Goal: Find specific page/section: Find specific page/section

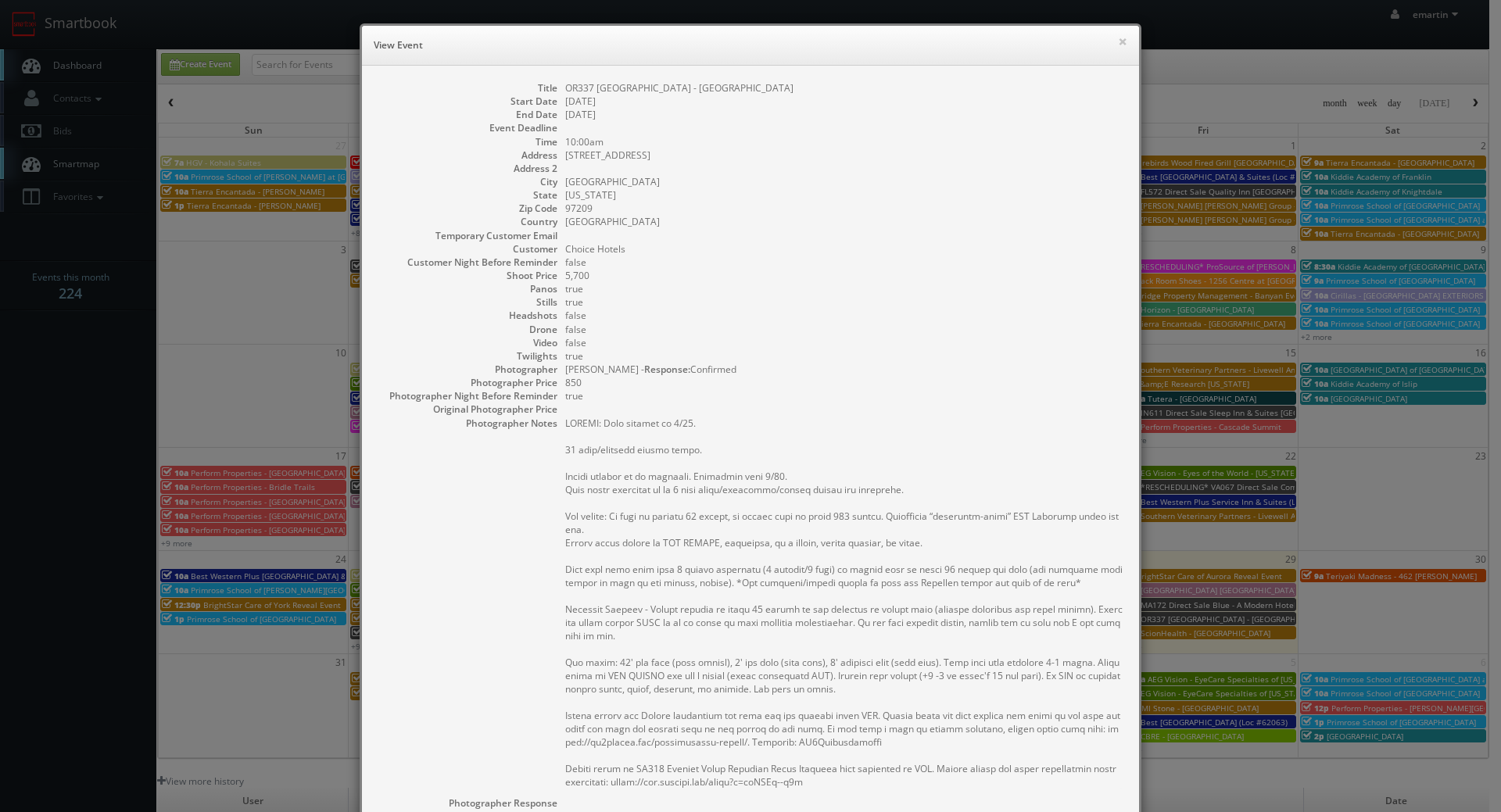
click at [763, 101] on dd "08/29/2025" at bounding box center [844, 101] width 558 height 14
click at [1122, 41] on div "× View Event" at bounding box center [750, 46] width 777 height 40
click at [1109, 41] on h6 "View Event" at bounding box center [750, 46] width 753 height 16
click at [83, 57] on div "× View Event Title OR337 Cambria Hotel Portland - Pearl District Start Date 08/…" at bounding box center [750, 406] width 1501 height 812
click at [948, 70] on div "Title OR337 Cambria Hotel Portland - Pearl District Start Date 08/29/2025 End D…" at bounding box center [750, 567] width 777 height 1004
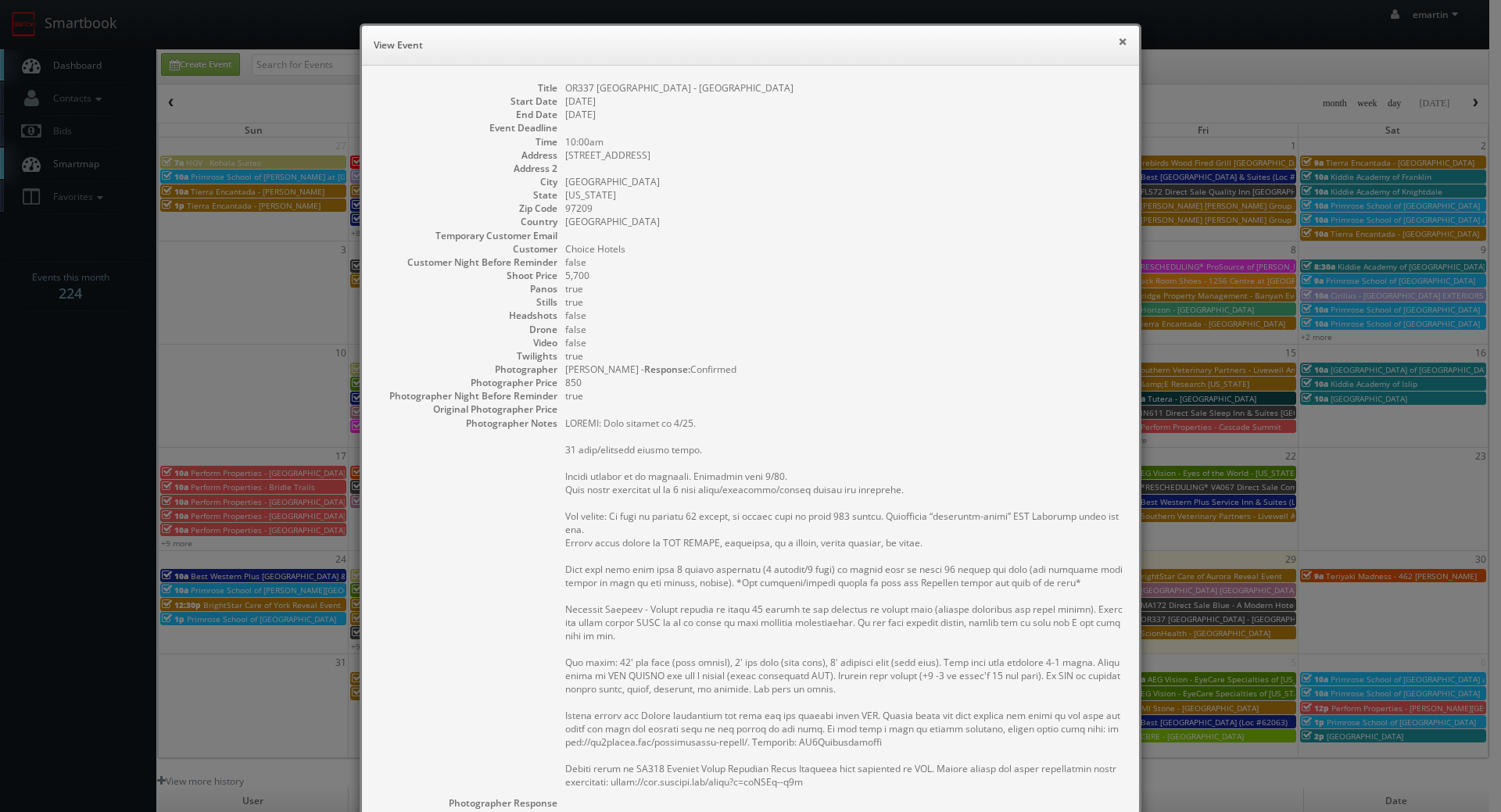
click at [1118, 38] on button "×" at bounding box center [1122, 42] width 10 height 11
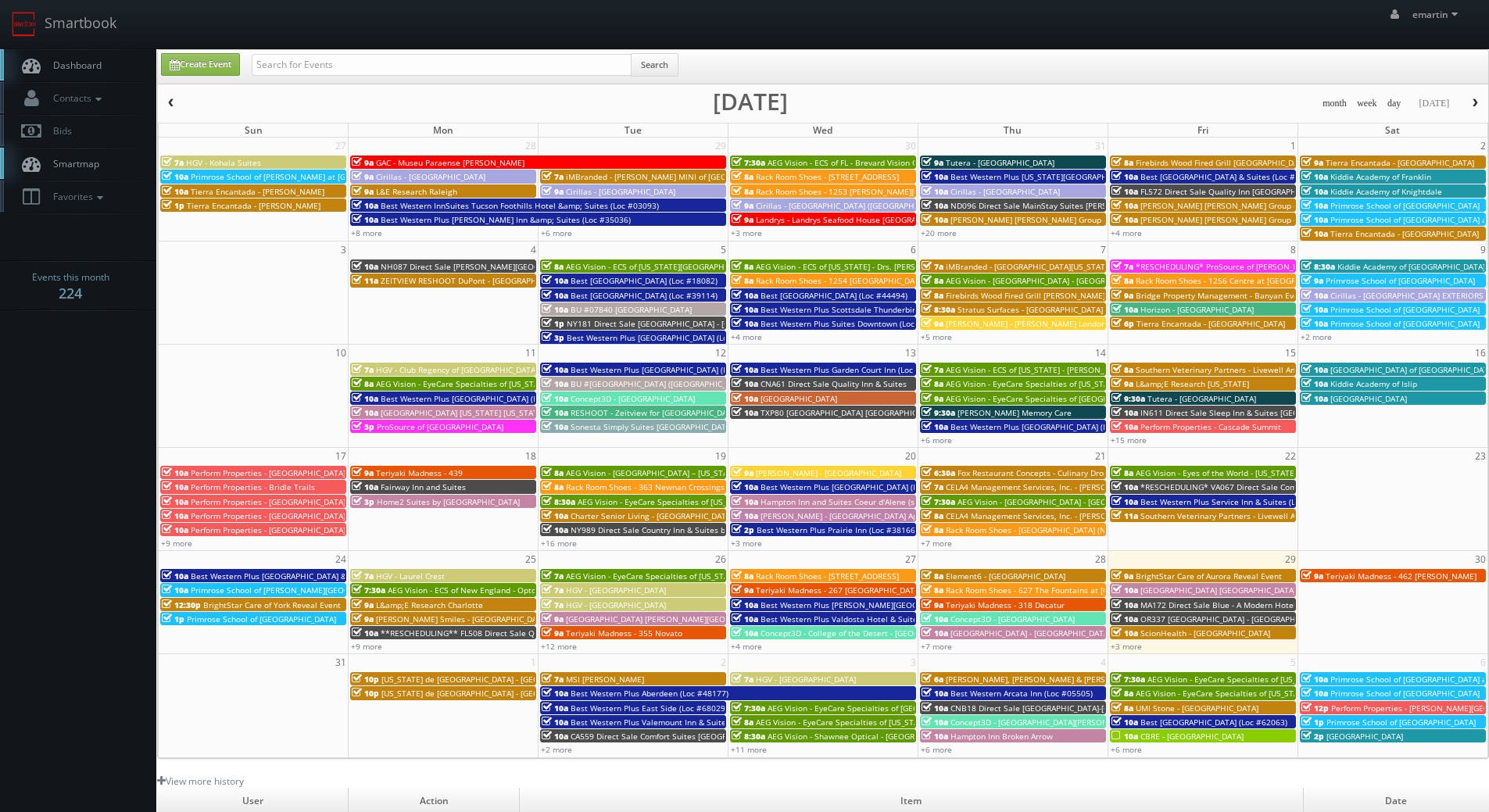
click at [103, 69] on link "Dashboard" at bounding box center [78, 65] width 157 height 32
click at [1148, 43] on div "emartin emartin Profile Logout" at bounding box center [744, 24] width 1489 height 49
click at [89, 73] on link "Dashboard" at bounding box center [78, 65] width 157 height 32
click at [93, 71] on span "Dashboard" at bounding box center [73, 65] width 56 height 14
click at [103, 62] on link "Dashboard" at bounding box center [78, 65] width 157 height 32
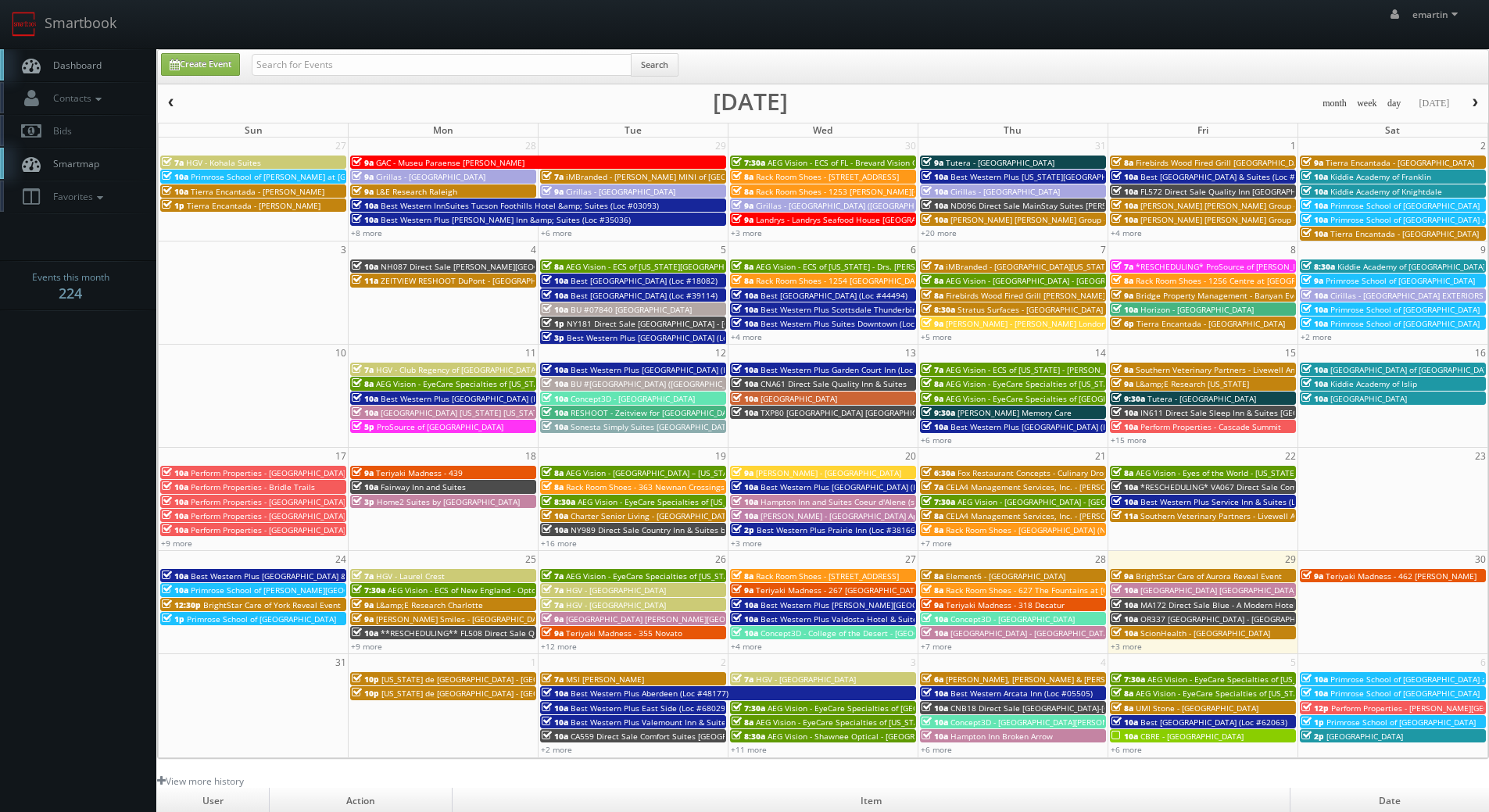
click at [88, 66] on span "Dashboard" at bounding box center [73, 65] width 56 height 14
click at [84, 46] on link "Smartbook" at bounding box center [64, 24] width 128 height 49
click at [115, 50] on link "Dashboard" at bounding box center [78, 65] width 157 height 32
click at [477, 112] on div "month week day today August 2025" at bounding box center [824, 103] width 1331 height 19
click at [479, 120] on div "month week day today August 2025 Sun Mon Tue Wed Thu Fri Sat 27 28 29 30 31 1 2…" at bounding box center [824, 426] width 1331 height 665
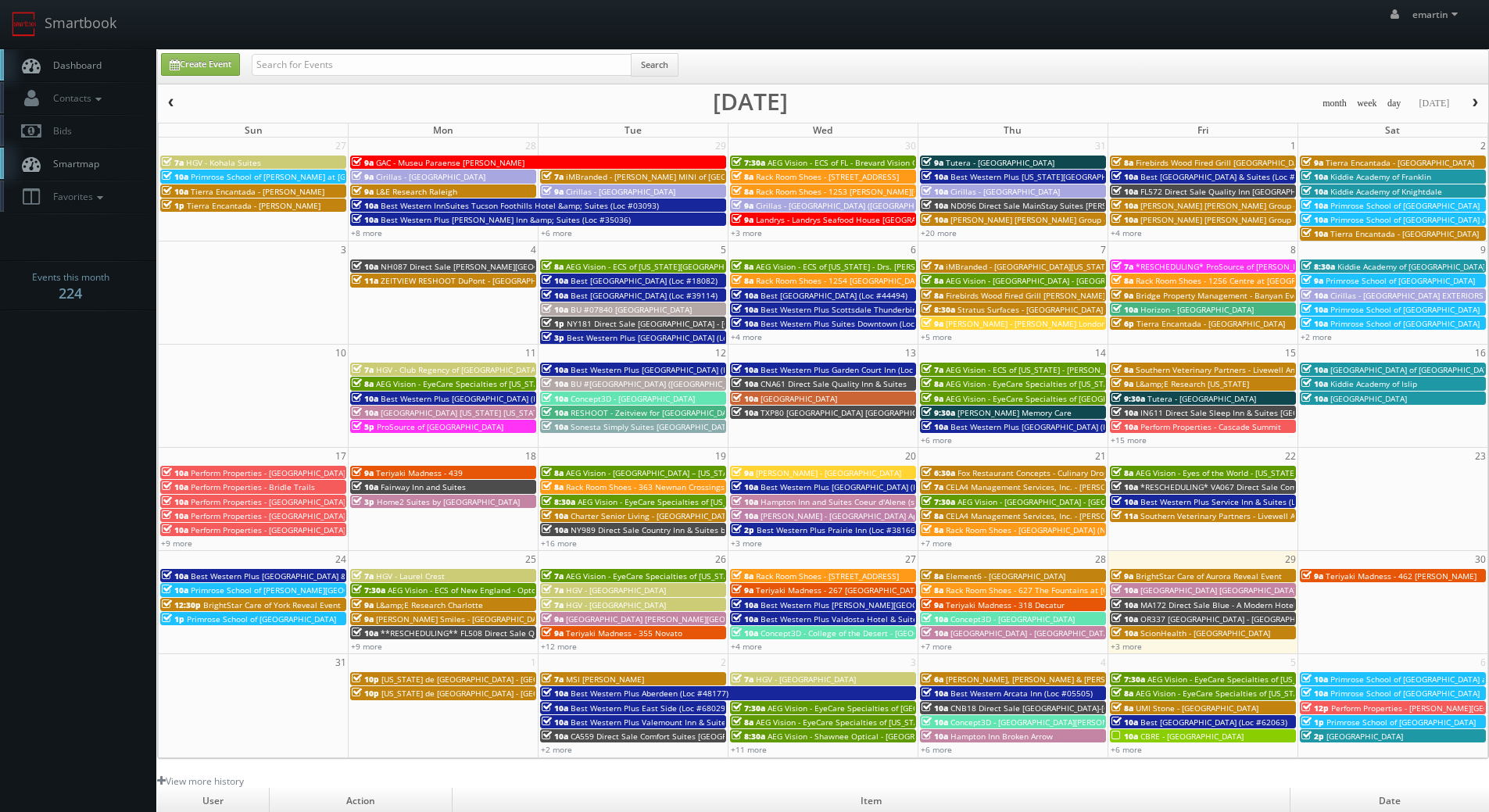
click at [58, 52] on link "Dashboard" at bounding box center [78, 65] width 157 height 32
click at [508, 53] on div "Create Event Search" at bounding box center [824, 67] width 1331 height 34
click at [489, 62] on input "text" at bounding box center [442, 65] width 380 height 22
type input "rick dumont"
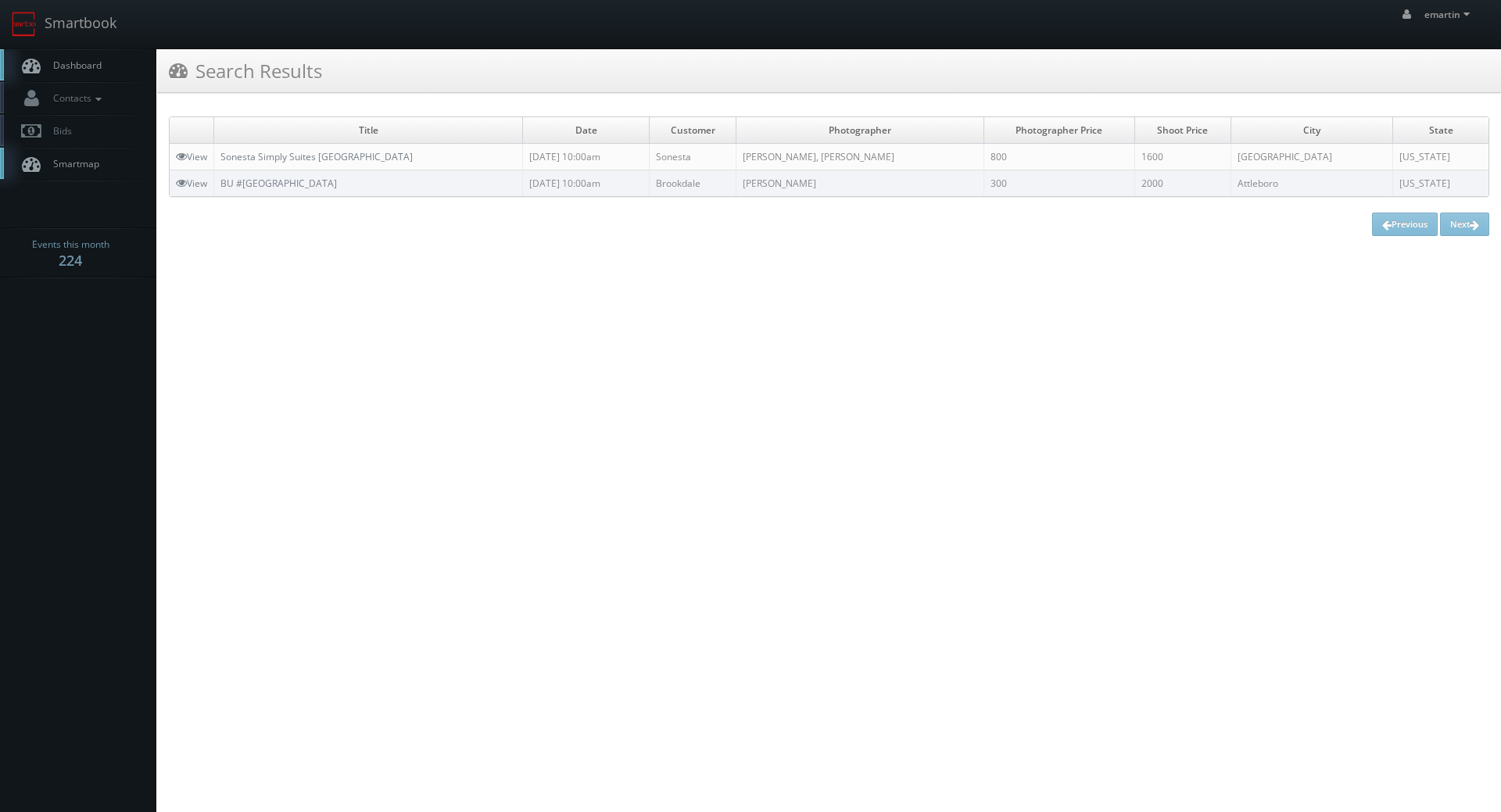
click at [81, 73] on link "Dashboard" at bounding box center [78, 65] width 157 height 32
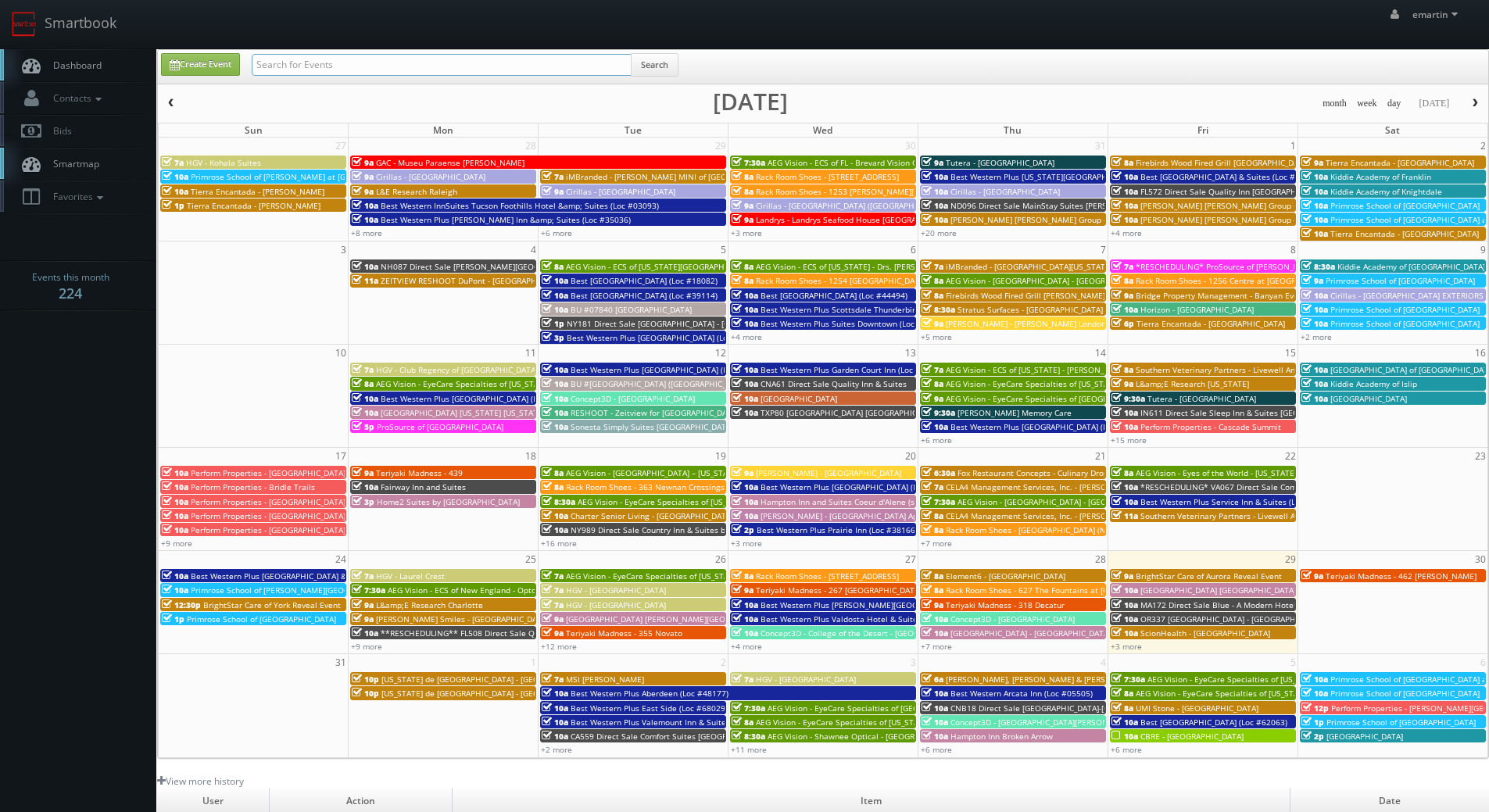
click at [384, 74] on input "text" at bounding box center [442, 65] width 380 height 22
type input "[PERSON_NAME]"
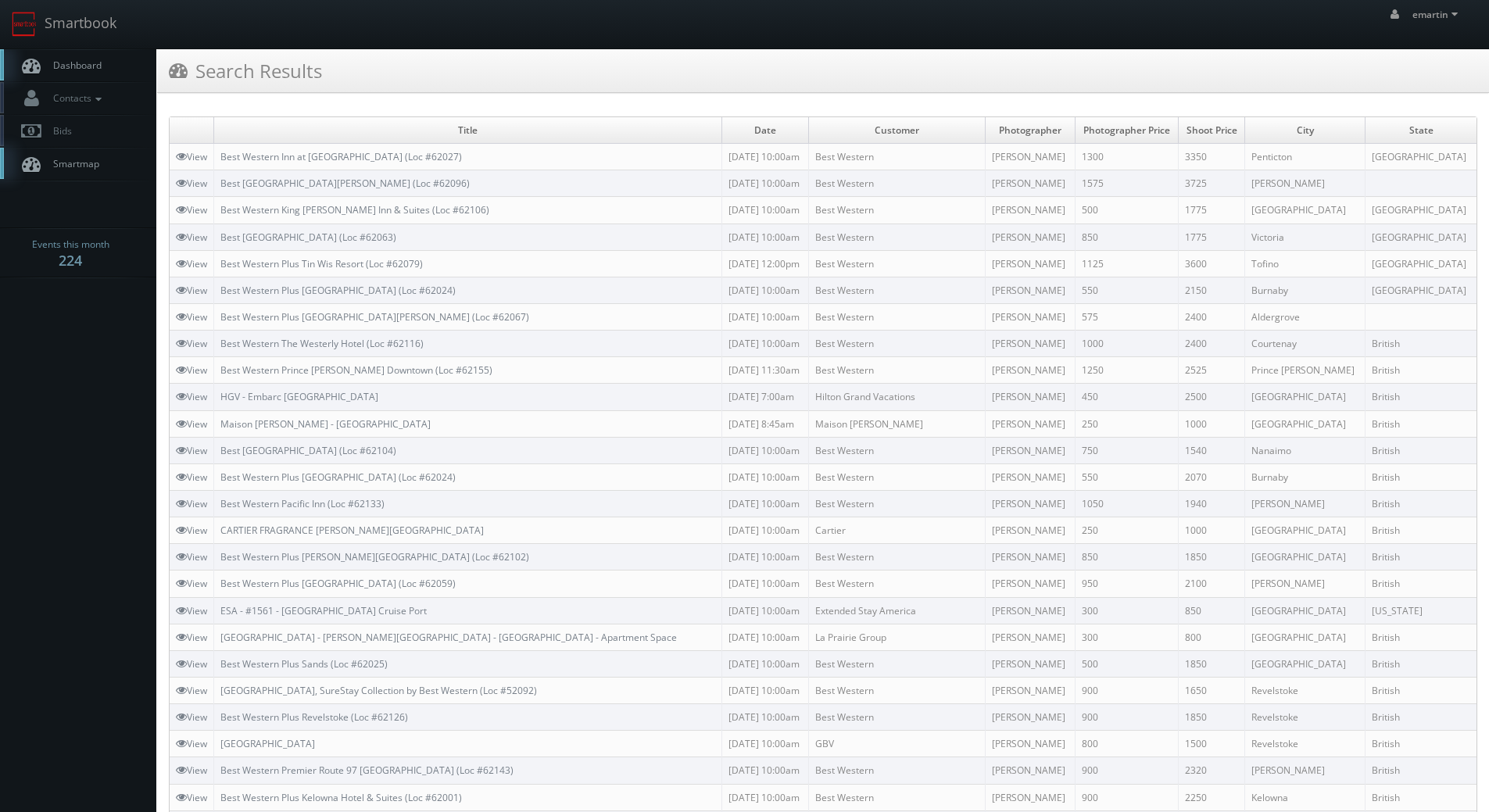
click at [589, 70] on div "Search Results" at bounding box center [824, 71] width 1332 height 44
click at [343, 319] on link "Best Western Plus [GEOGRAPHIC_DATA][PERSON_NAME] (Loc #62067)" at bounding box center [375, 316] width 309 height 14
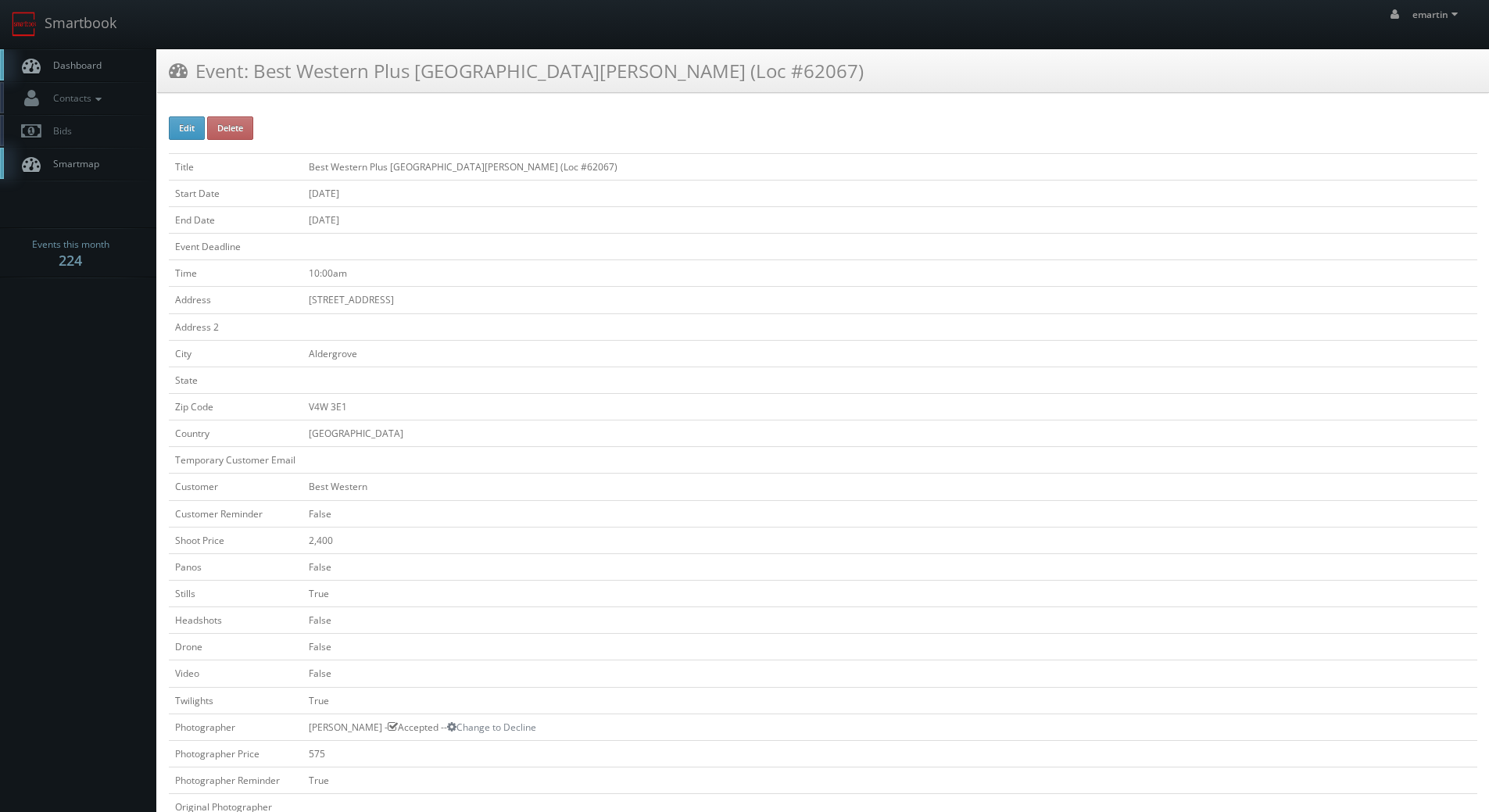
click at [101, 68] on link "Dashboard" at bounding box center [78, 65] width 157 height 32
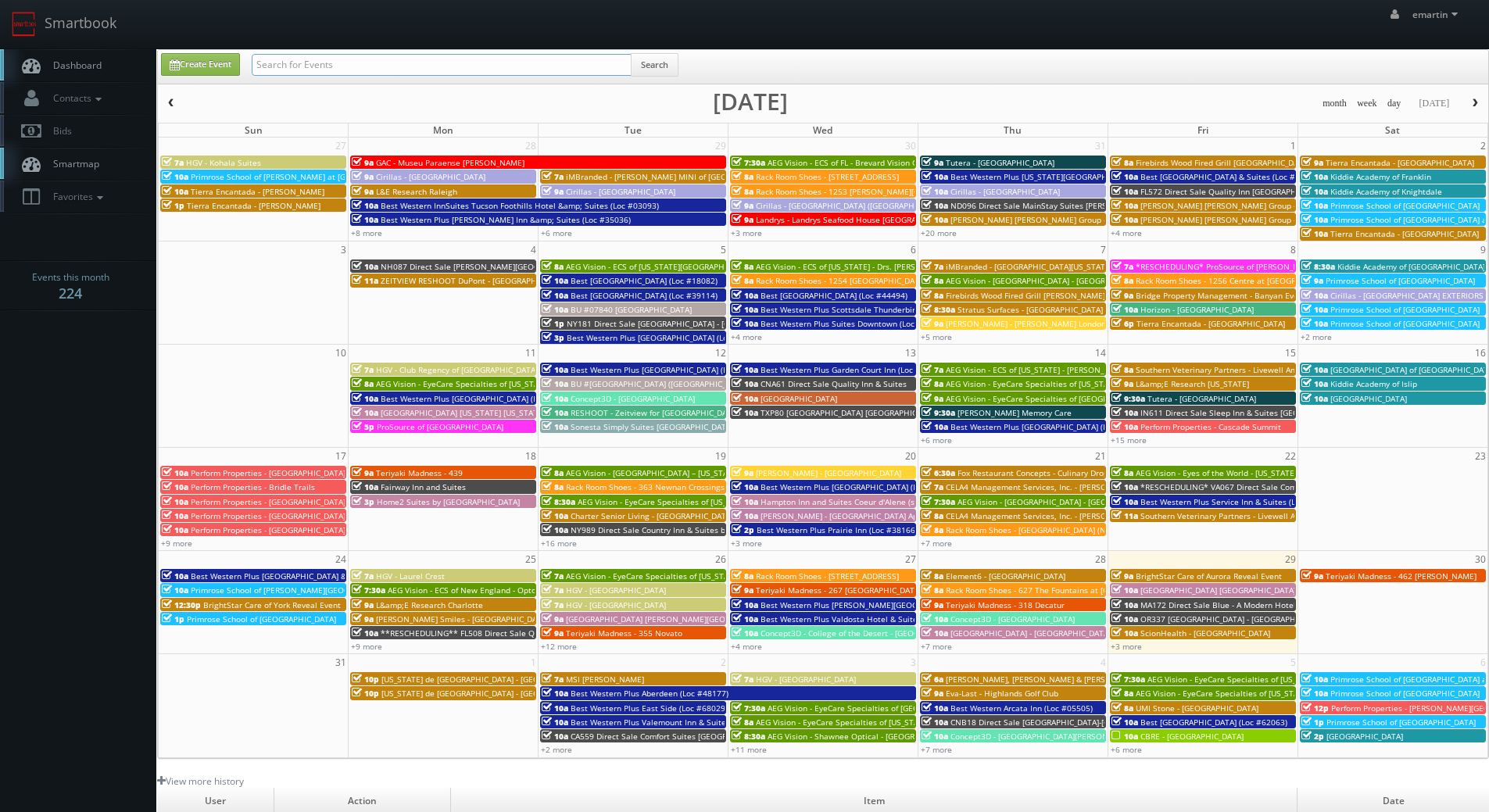
click at [321, 65] on input "text" at bounding box center [442, 65] width 380 height 22
type input "05185"
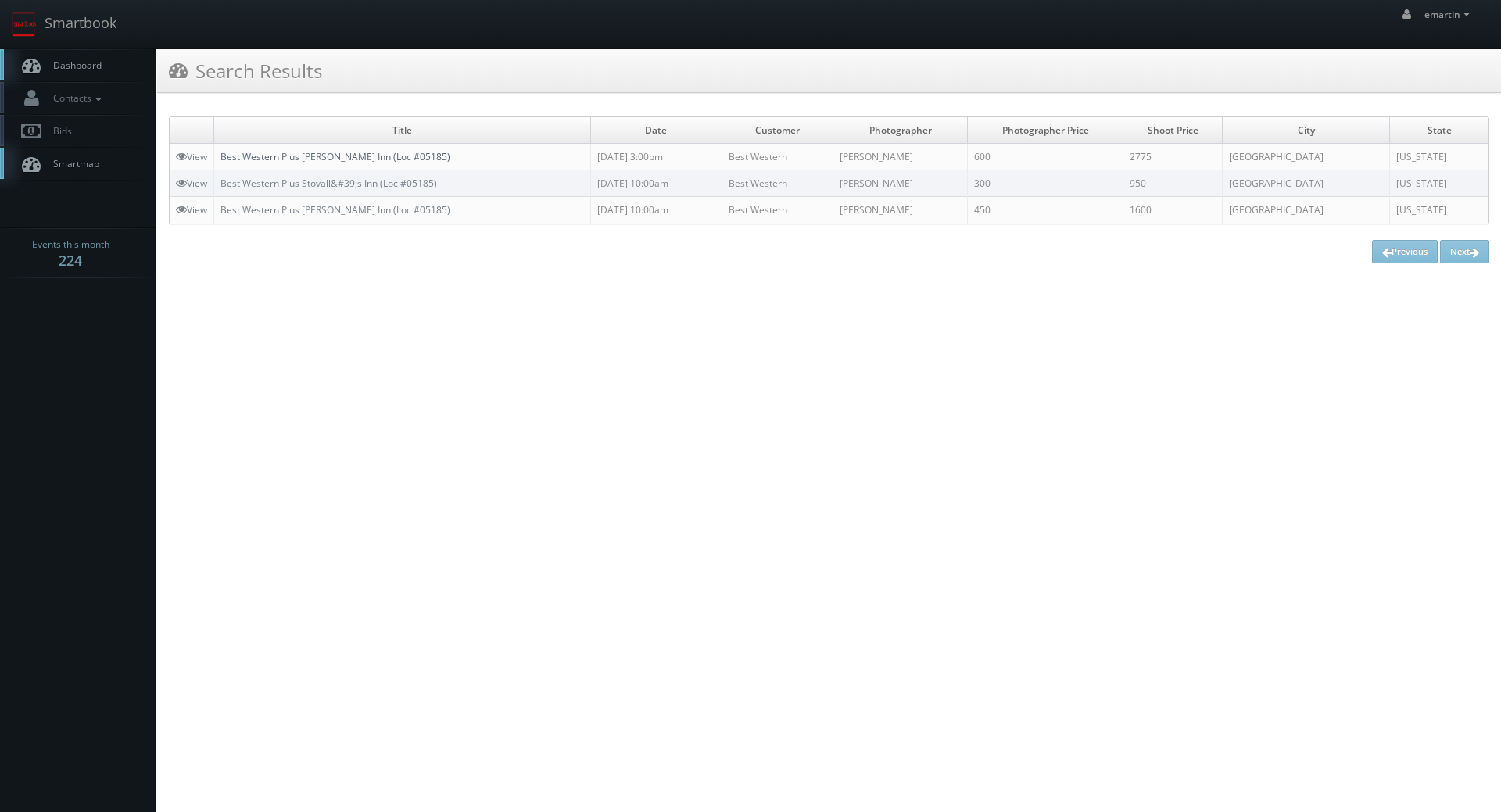
click at [336, 153] on link "Best Western Plus [PERSON_NAME] Inn (Loc #05185)" at bounding box center [336, 156] width 230 height 14
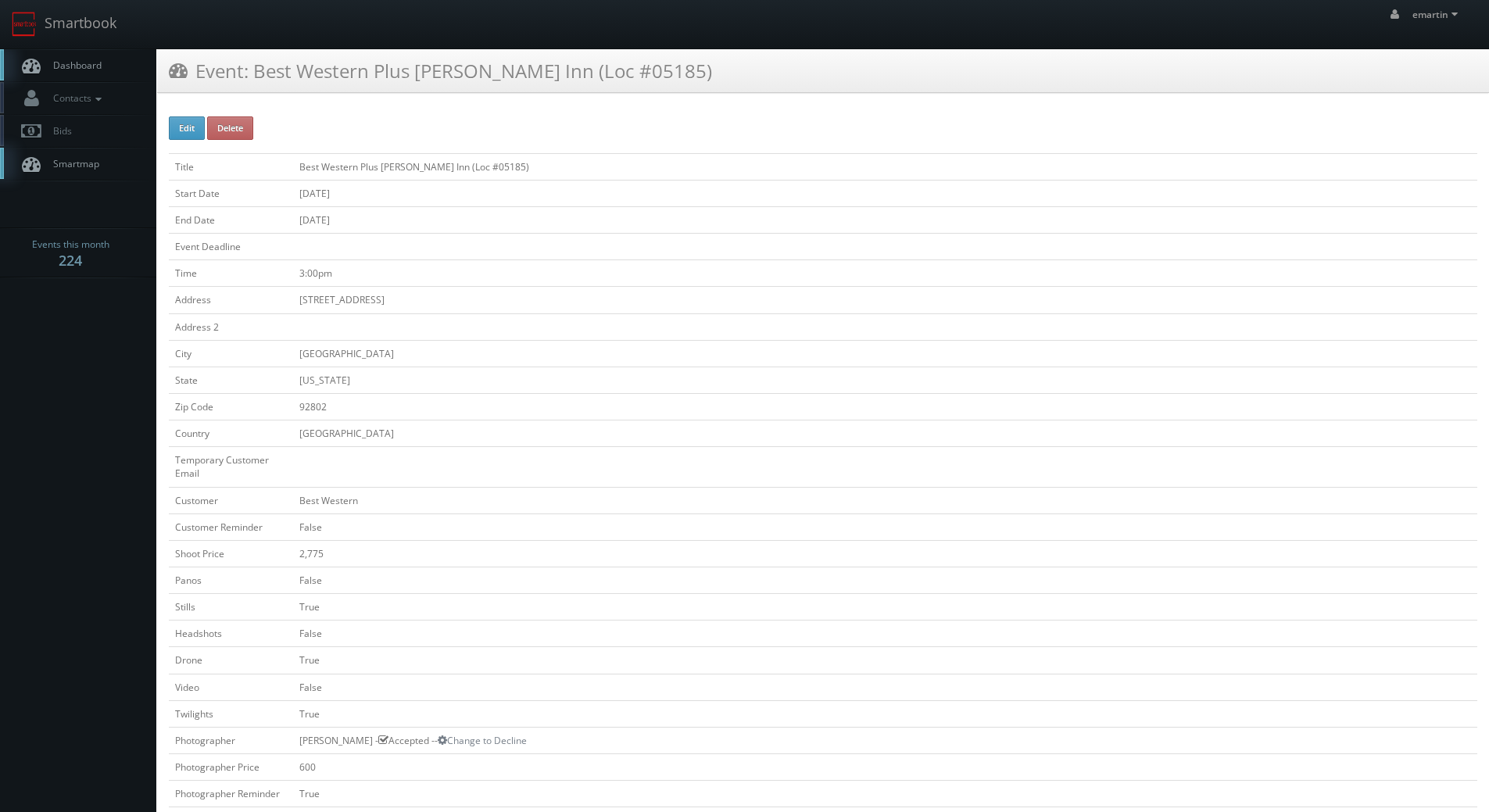
click at [836, 255] on td at bounding box center [885, 247] width 1185 height 26
click at [484, 93] on div "Event: Best Western Plus [PERSON_NAME] Inn (Loc #05185)" at bounding box center [824, 77] width 1332 height 55
drag, startPoint x: 118, startPoint y: 46, endPoint x: 117, endPoint y: 57, distance: 11.0
click at [117, 46] on link "Smartbook" at bounding box center [64, 24] width 128 height 49
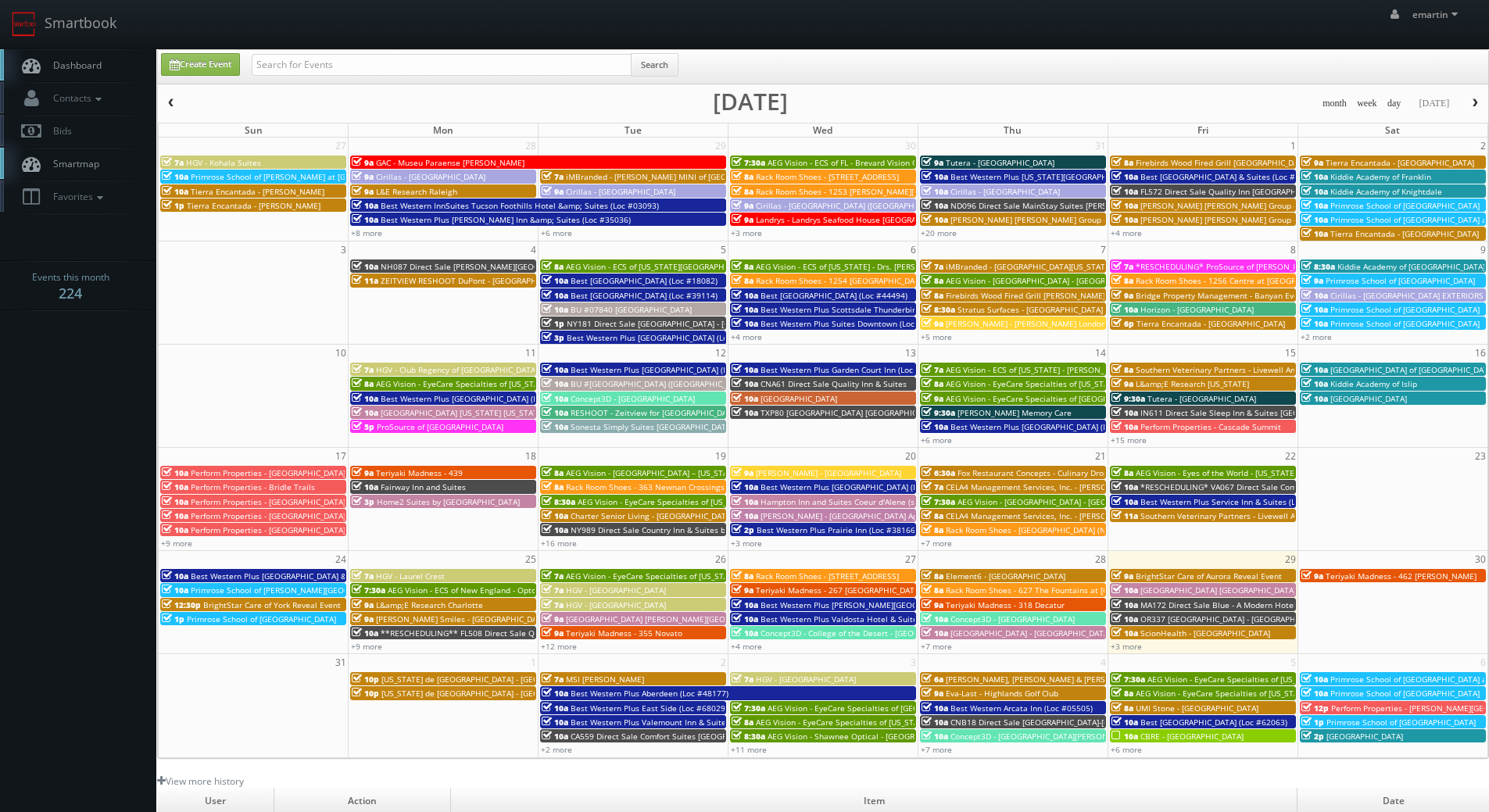
click at [98, 63] on span "Dashboard" at bounding box center [73, 65] width 56 height 14
